Goal: Task Accomplishment & Management: Complete application form

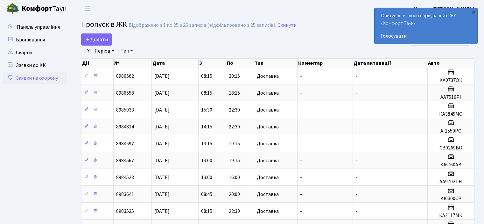
select select "25"
click at [98, 37] on span "Додати" at bounding box center [96, 39] width 23 height 7
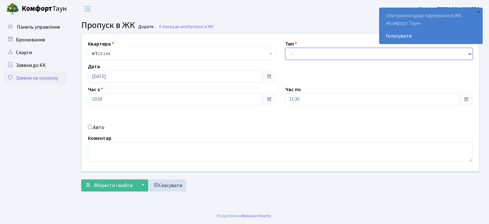
click at [298, 54] on select "- Доставка Таксі Гості Сервіс" at bounding box center [379, 54] width 188 height 12
select select "1"
click at [285, 48] on select "- Доставка Таксі Гості Сервіс" at bounding box center [379, 54] width 188 height 12
click at [292, 96] on input "11:30" at bounding box center [372, 99] width 175 height 12
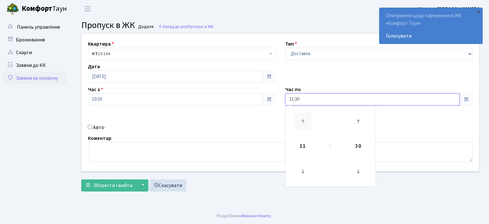
click at [303, 117] on icon at bounding box center [302, 121] width 17 height 17
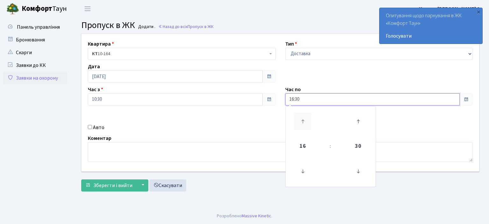
click at [303, 117] on icon at bounding box center [302, 121] width 17 height 17
type input "17:30"
click at [90, 127] on input "Авто" at bounding box center [90, 127] width 4 height 4
checkbox input "true"
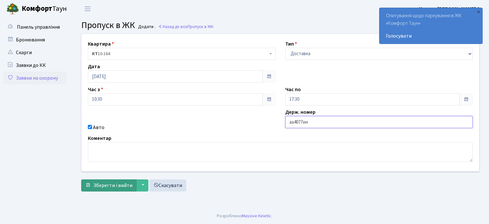
type input "аа4077он"
click at [118, 184] on span "Зберегти і вийти" at bounding box center [112, 185] width 39 height 7
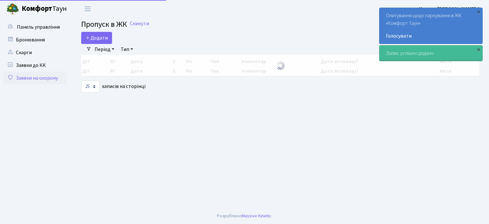
select select "25"
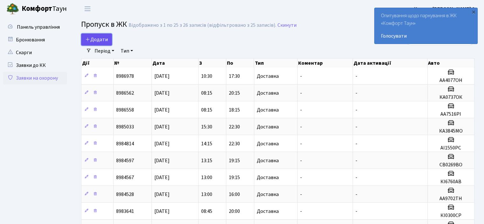
click at [97, 40] on span "Додати" at bounding box center [96, 39] width 23 height 7
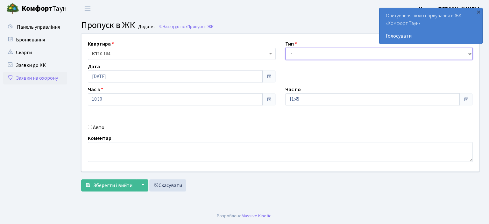
click at [296, 54] on select "- Доставка Таксі Гості Сервіс" at bounding box center [379, 54] width 188 height 12
select select "1"
click at [285, 48] on select "- Доставка Таксі Гості Сервіс" at bounding box center [379, 54] width 188 height 12
click at [296, 97] on input "11:45" at bounding box center [372, 99] width 175 height 12
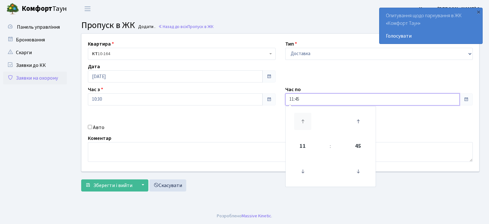
click at [302, 117] on icon at bounding box center [302, 121] width 17 height 17
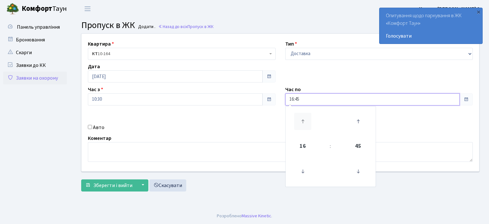
click at [302, 117] on icon at bounding box center [302, 121] width 17 height 17
type input "18:45"
click at [90, 125] on input "Авто" at bounding box center [90, 127] width 4 height 4
checkbox input "true"
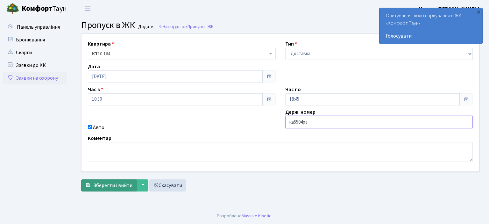
type input "ка5504ра"
click at [116, 183] on span "Зберегти і вийти" at bounding box center [112, 185] width 39 height 7
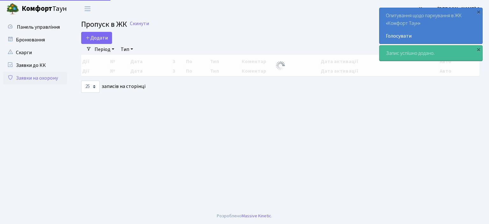
select select "25"
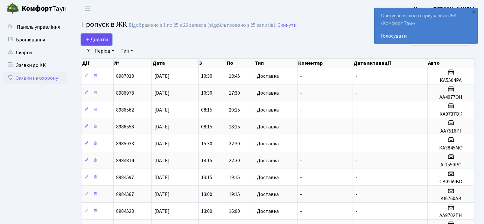
click at [104, 39] on span "Додати" at bounding box center [96, 39] width 23 height 7
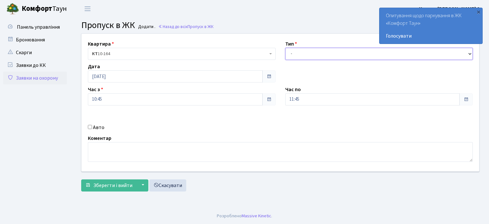
click at [303, 54] on select "- Доставка Таксі Гості Сервіс" at bounding box center [379, 54] width 188 height 12
select select "1"
click at [285, 48] on select "- Доставка Таксі Гості Сервіс" at bounding box center [379, 54] width 188 height 12
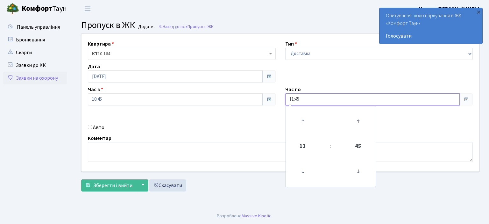
click at [303, 97] on input "11:45" at bounding box center [372, 99] width 175 height 12
click at [302, 116] on icon at bounding box center [302, 121] width 17 height 17
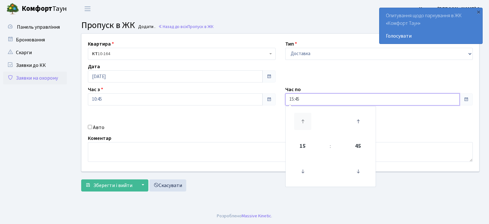
click at [302, 116] on icon at bounding box center [302, 121] width 17 height 17
type input "18:45"
click at [90, 128] on input "Авто" at bounding box center [90, 127] width 4 height 4
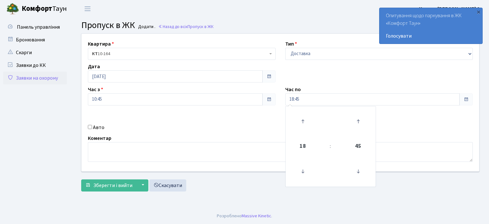
checkbox input "true"
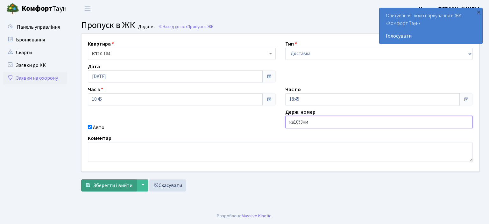
type input "ка1053нм"
click at [123, 183] on span "Зберегти і вийти" at bounding box center [112, 185] width 39 height 7
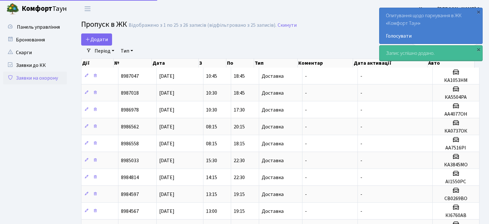
select select "25"
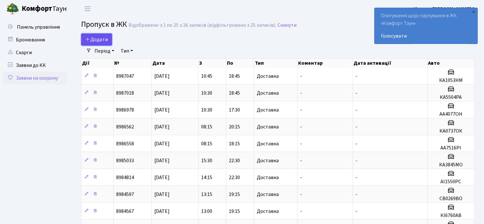
click at [95, 38] on span "Додати" at bounding box center [96, 39] width 23 height 7
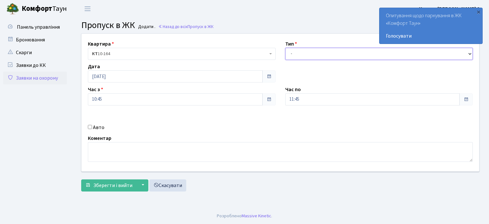
click at [292, 53] on select "- Доставка Таксі Гості Сервіс" at bounding box center [379, 54] width 188 height 12
select select "1"
click at [285, 48] on select "- Доставка Таксі Гості Сервіс" at bounding box center [379, 54] width 188 height 12
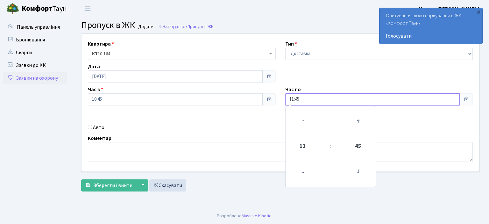
click at [300, 101] on input "11:45" at bounding box center [372, 99] width 175 height 12
click at [304, 120] on icon at bounding box center [302, 121] width 17 height 17
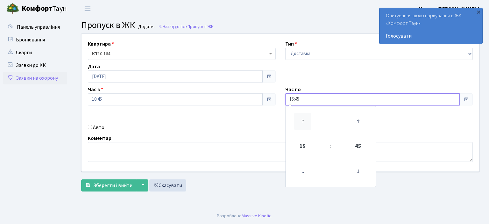
click at [304, 120] on icon at bounding box center [302, 121] width 17 height 17
type input "16:45"
click at [88, 127] on input "Авто" at bounding box center [90, 127] width 4 height 4
checkbox input "true"
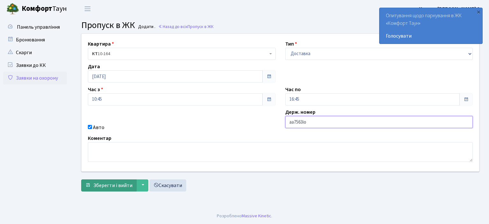
type input "аа7563іо"
click at [118, 186] on span "Зберегти і вийти" at bounding box center [112, 185] width 39 height 7
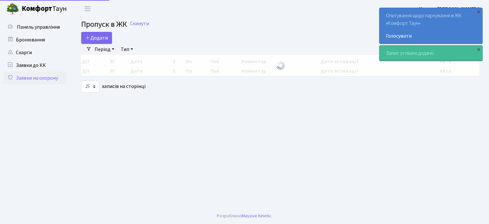
select select "25"
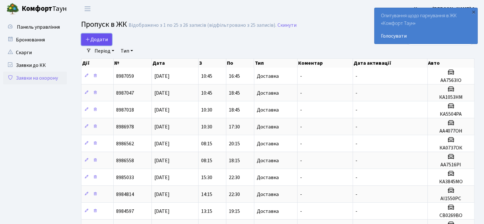
click at [94, 41] on span "Додати" at bounding box center [96, 39] width 23 height 7
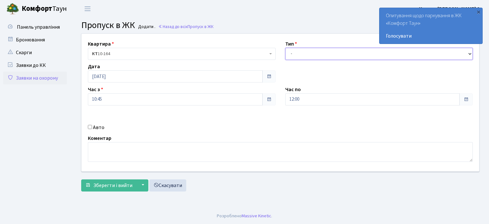
click at [296, 54] on select "- Доставка Таксі Гості Сервіс" at bounding box center [379, 54] width 188 height 12
select select "1"
click at [285, 48] on select "- Доставка Таксі Гості Сервіс" at bounding box center [379, 54] width 188 height 12
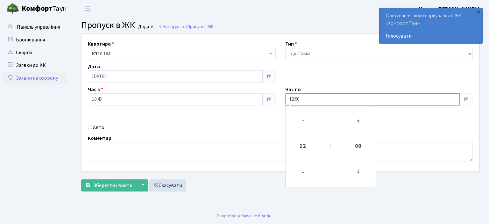
click at [298, 100] on input "12:00" at bounding box center [372, 99] width 175 height 12
click at [305, 122] on icon at bounding box center [302, 121] width 17 height 17
type input "13:00"
click at [328, 65] on div "Квартира <b>КТ</b>&nbsp;&nbsp;&nbsp;&nbsp;10-164 КТ 10-164 Тип - Доставка Таксі…" at bounding box center [280, 102] width 407 height 137
